Goal: Task Accomplishment & Management: Manage account settings

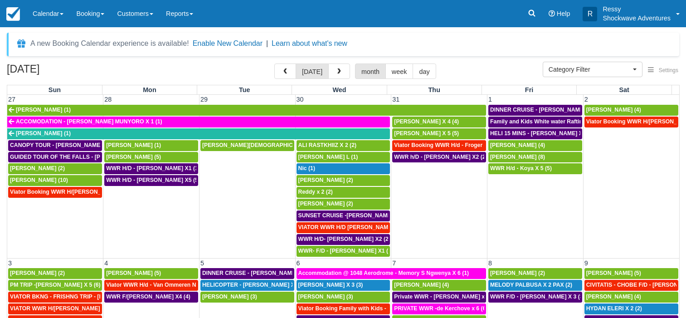
select select
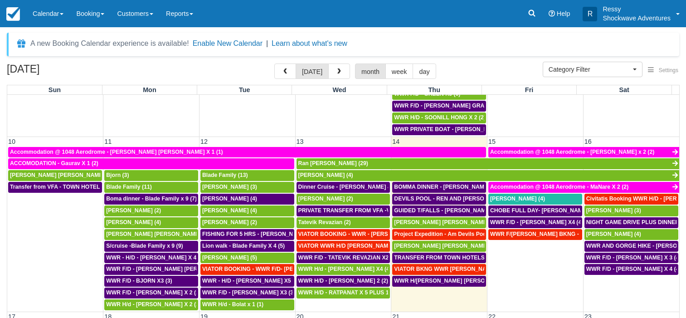
scroll to position [91, 0]
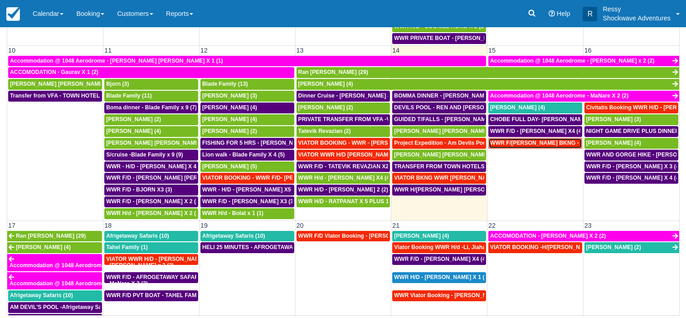
click at [553, 144] on span "WWR F/D - VIATOR BKNG - DOUG JACQUELINE X1 (1)" at bounding box center [591, 143] width 202 height 6
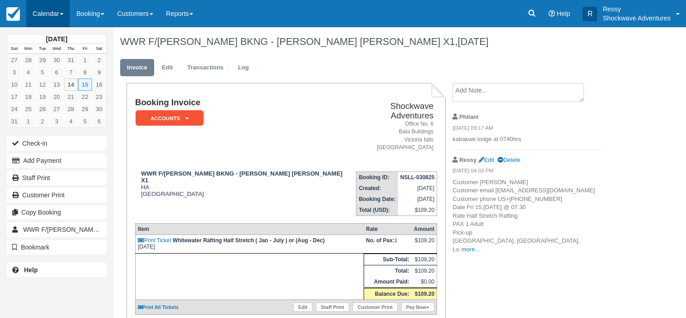
click at [31, 15] on link "Calendar" at bounding box center [47, 13] width 43 height 27
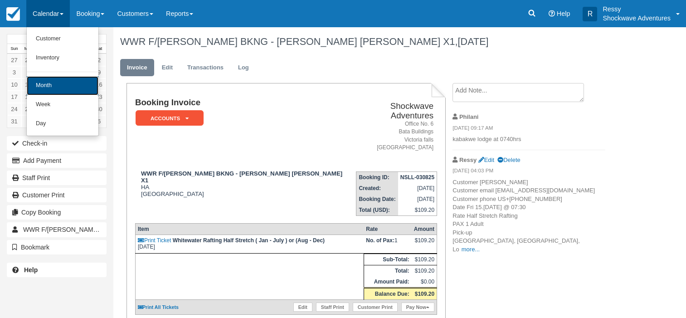
click at [68, 88] on link "Month" at bounding box center [63, 85] width 72 height 19
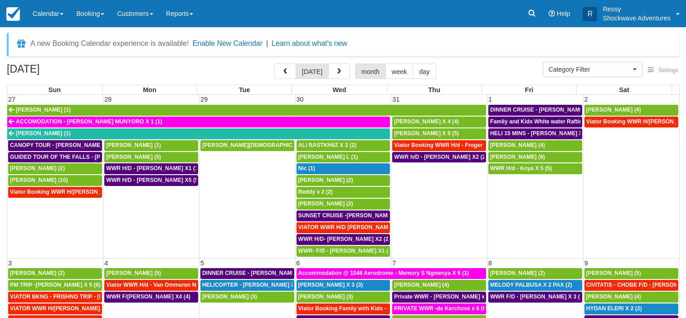
select select
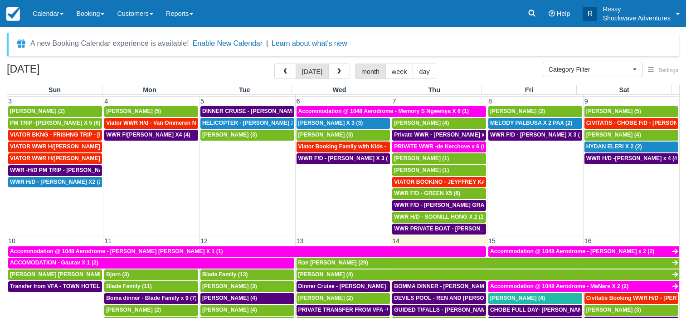
scroll to position [261, 0]
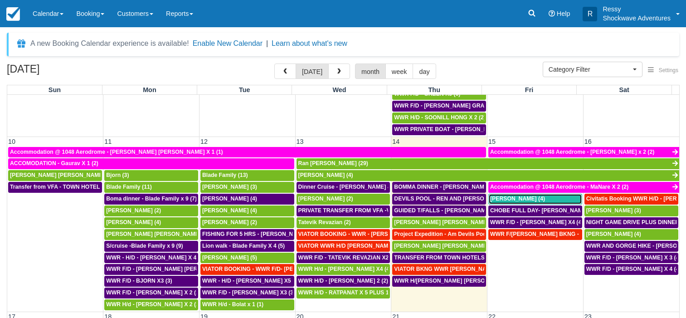
click at [497, 202] on span "Alex von Roon (4)" at bounding box center [517, 198] width 55 height 6
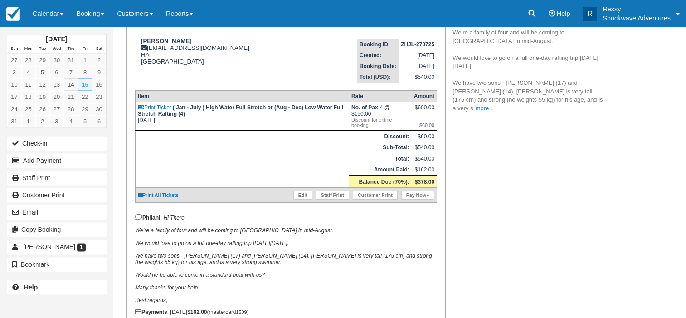
scroll to position [139, 0]
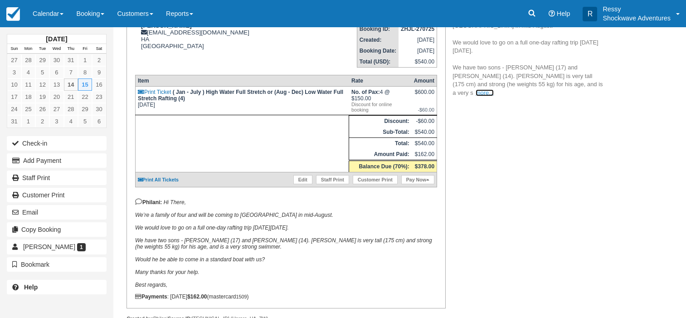
click at [493, 89] on link "more..." at bounding box center [484, 92] width 18 height 7
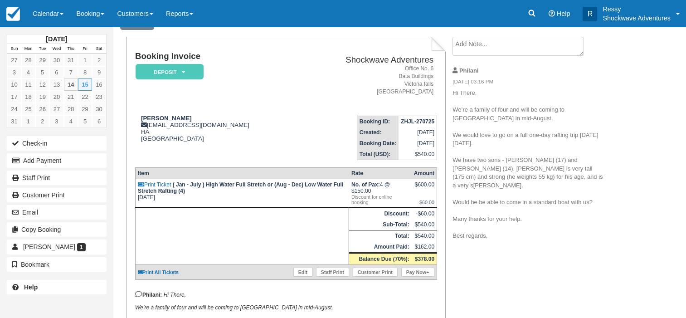
scroll to position [0, 0]
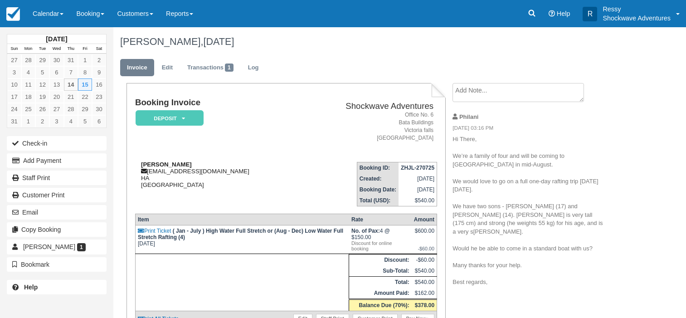
drag, startPoint x: 243, startPoint y: 172, endPoint x: 145, endPoint y: 173, distance: 97.9
click at [145, 173] on div "Alex von Roon alexvonroon@kingedwardvii.co.uk HA United Kingdom" at bounding box center [217, 174] width 164 height 27
copy div "alexvonroon@kingedwardvii.co.uk"
drag, startPoint x: 261, startPoint y: 151, endPoint x: 281, endPoint y: 137, distance: 24.7
click at [261, 151] on td "Booking Invoice Deposit   Pending Reserved Paid Waiting Cancelled NO LONGER COM…" at bounding box center [217, 126] width 164 height 57
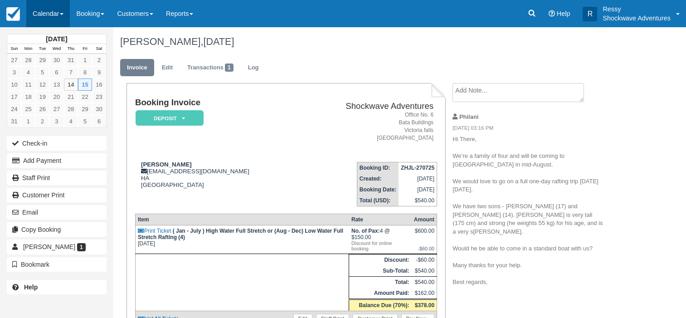
click at [62, 11] on link "Calendar" at bounding box center [47, 13] width 43 height 27
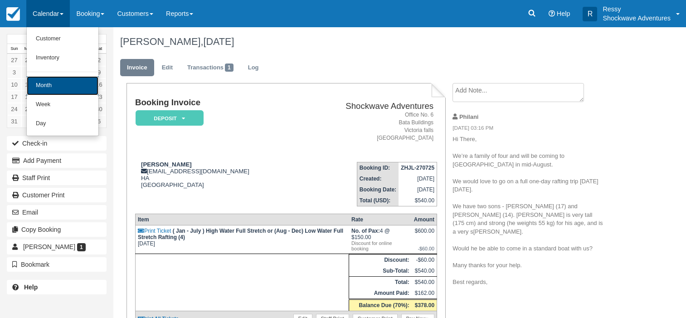
click at [78, 87] on link "Month" at bounding box center [63, 85] width 72 height 19
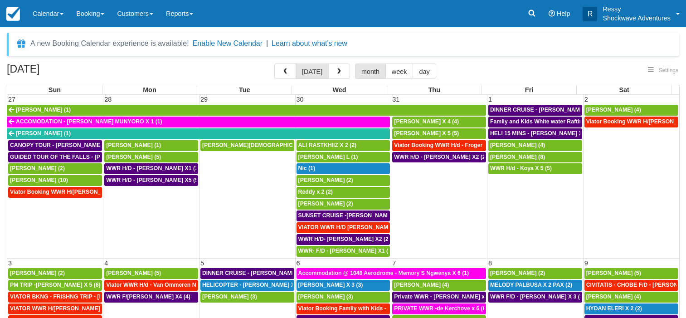
select select
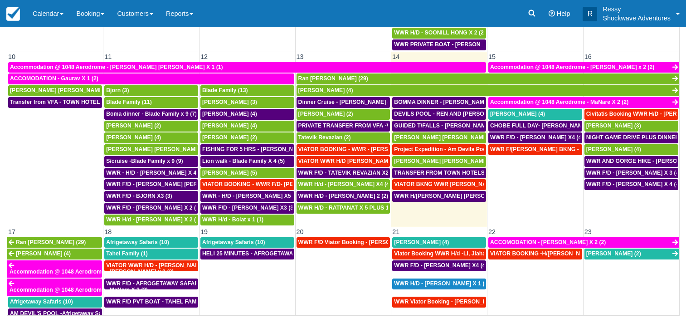
scroll to position [212, 0]
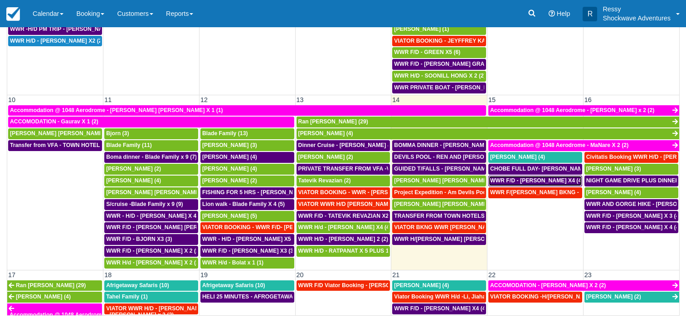
click at [543, 183] on span "WWR F/D - ALEX VON ROON X4 (4)" at bounding box center [536, 180] width 93 height 6
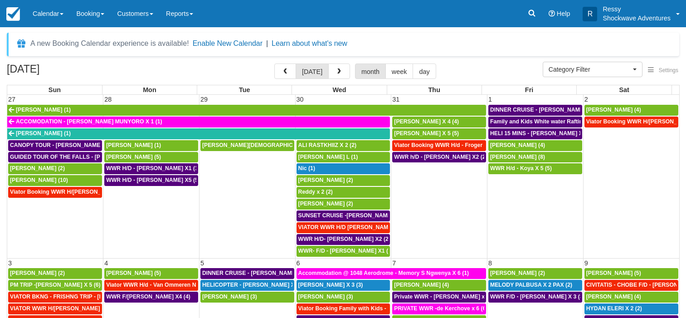
select select
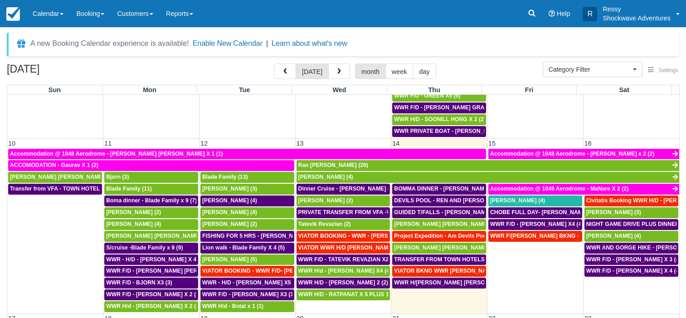
scroll to position [261, 0]
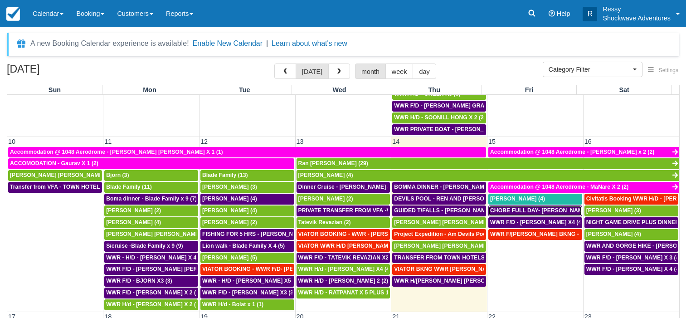
click at [520, 210] on span "CHOBE FULL DAY- [PERSON_NAME] AND [PERSON_NAME] X4 (4)" at bounding box center [578, 210] width 176 height 6
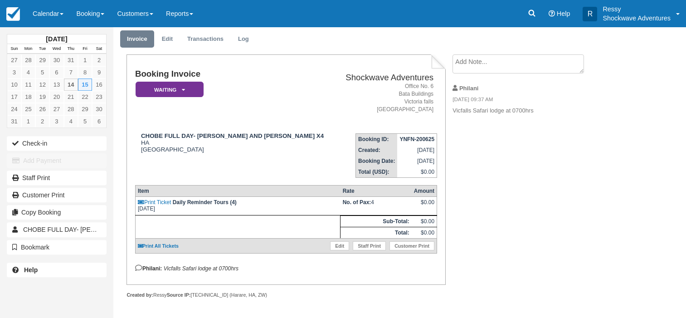
scroll to position [33, 0]
click at [39, 14] on link "Calendar" at bounding box center [47, 13] width 43 height 27
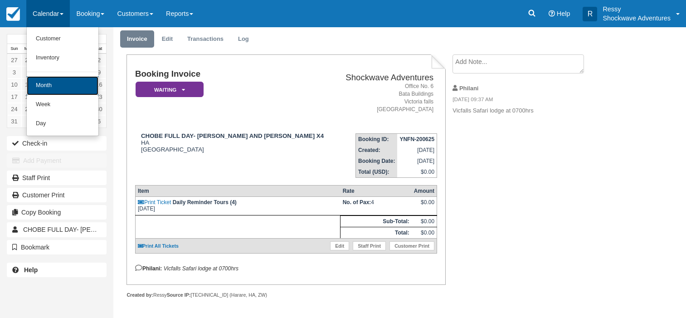
click at [61, 81] on link "Month" at bounding box center [63, 85] width 72 height 19
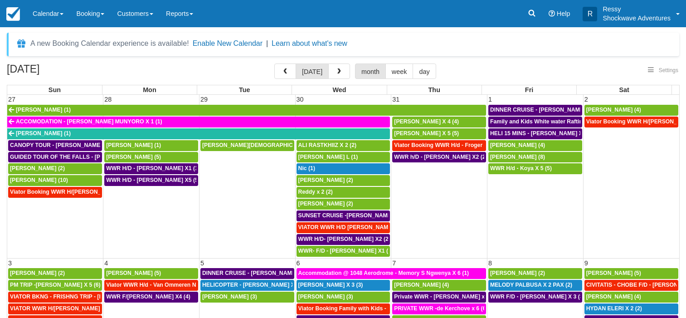
select select
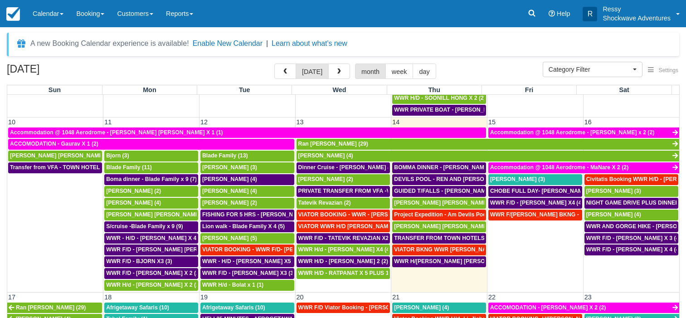
scroll to position [261, 0]
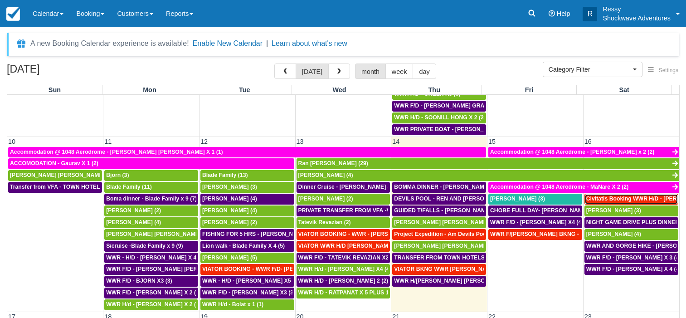
click at [610, 201] on span "Civitatis Booking WWR H/D - [PERSON_NAME] [PERSON_NAME] X4 (4)" at bounding box center [680, 198] width 188 height 6
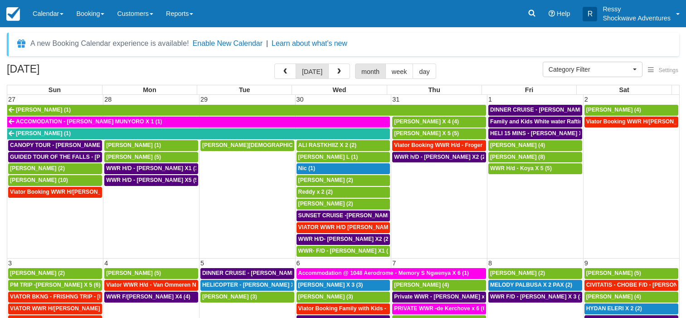
select select
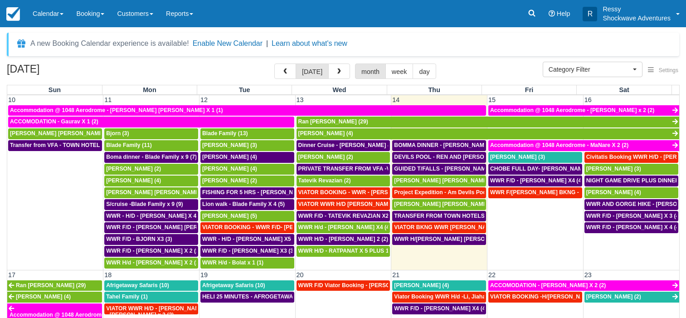
scroll to position [304, 0]
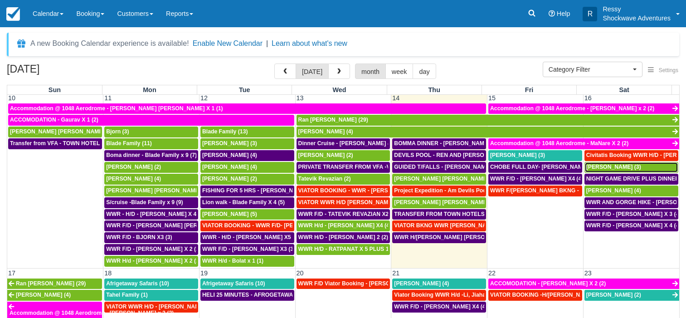
click at [600, 168] on span "DERIEUX Veronique (3)" at bounding box center [613, 167] width 55 height 6
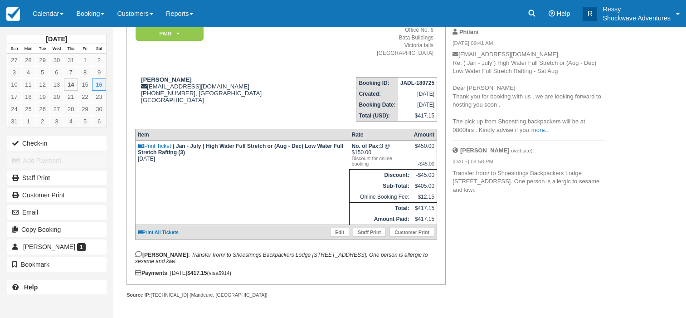
scroll to position [94, 0]
click at [542, 126] on link "more..." at bounding box center [540, 129] width 18 height 7
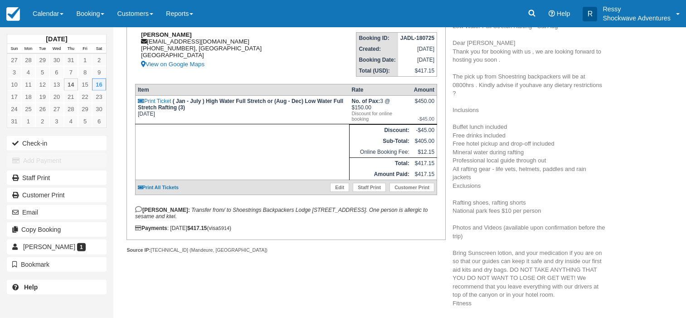
scroll to position [140, 0]
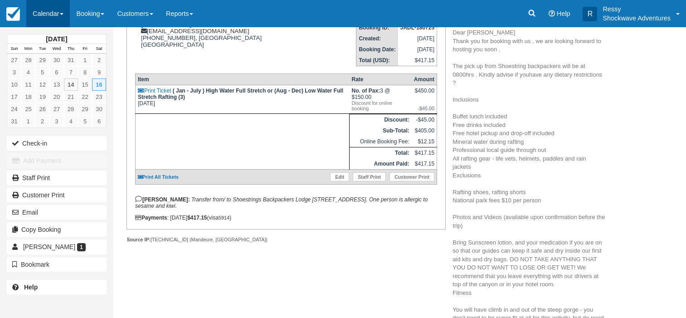
click at [49, 12] on link "Calendar" at bounding box center [47, 13] width 43 height 27
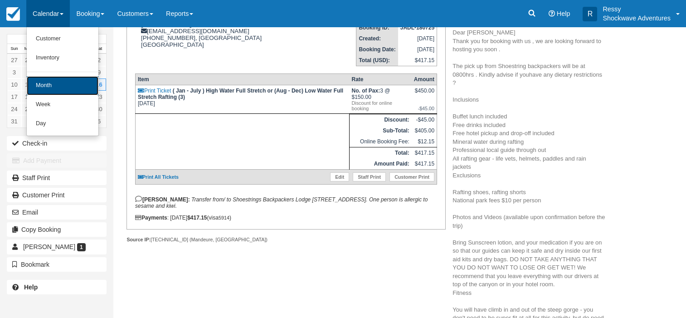
click at [61, 81] on link "Month" at bounding box center [63, 85] width 72 height 19
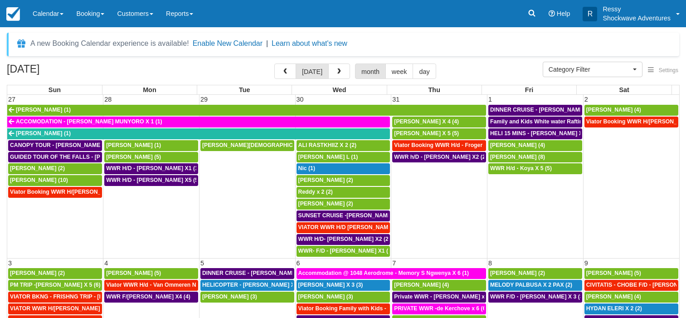
select select
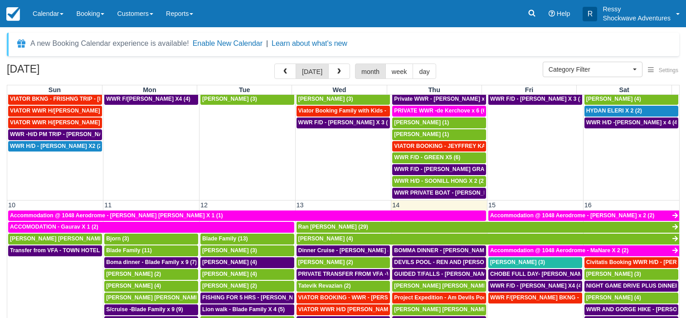
scroll to position [304, 0]
